Goal: Task Accomplishment & Management: Use online tool/utility

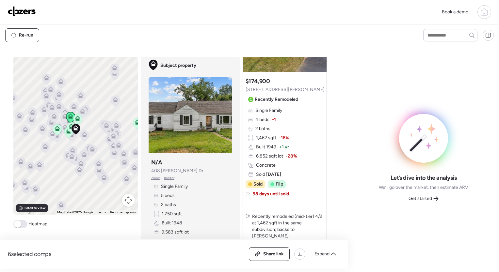
scroll to position [84, 0]
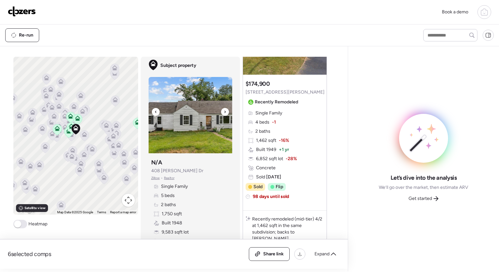
click at [224, 112] on icon at bounding box center [224, 112] width 1 height 2
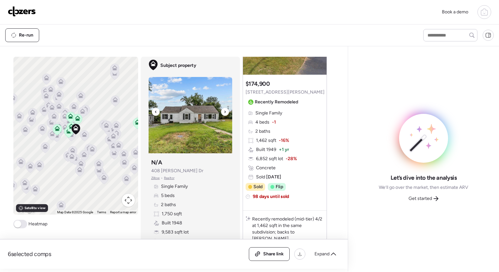
click at [224, 112] on icon at bounding box center [224, 112] width 1 height 2
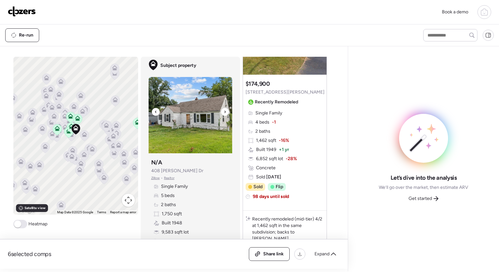
click at [224, 112] on icon at bounding box center [224, 112] width 1 height 2
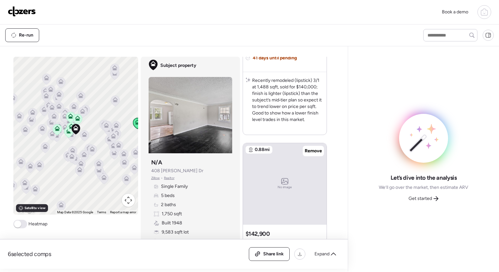
scroll to position [1428, 0]
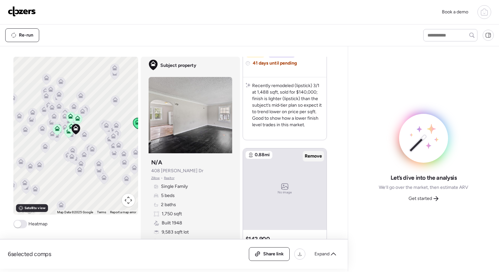
click at [309, 156] on span "Remove" at bounding box center [313, 156] width 17 height 7
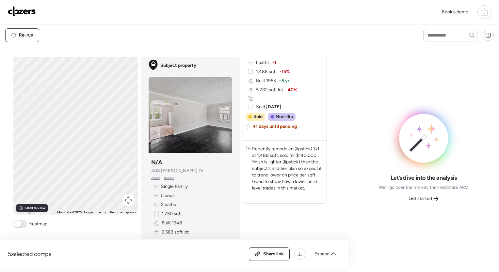
scroll to position [1363, 0]
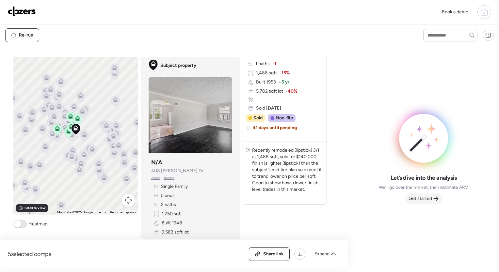
click at [428, 198] on span "Get started" at bounding box center [420, 199] width 24 height 7
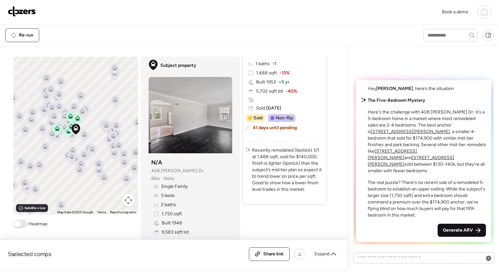
click at [470, 226] on div "Generate ARV" at bounding box center [461, 230] width 48 height 13
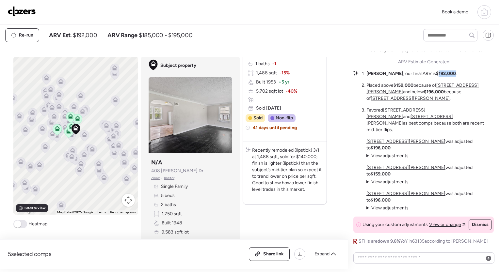
drag, startPoint x: 421, startPoint y: 112, endPoint x: 437, endPoint y: 111, distance: 16.7
click at [437, 76] on strong "$192,000" at bounding box center [446, 74] width 20 height 6
click at [153, 180] on span "Zillow" at bounding box center [155, 178] width 9 height 5
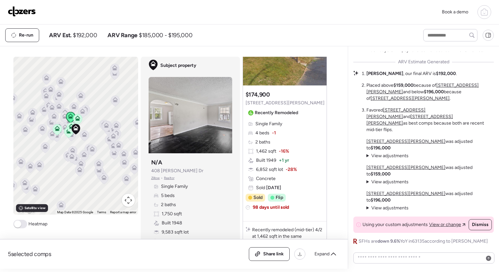
scroll to position [65, 0]
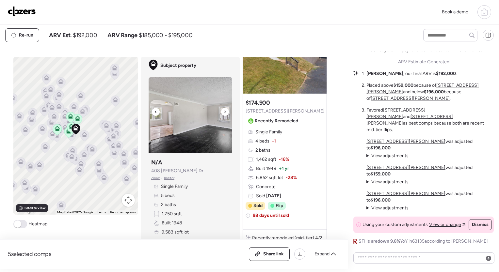
click at [221, 114] on div at bounding box center [225, 112] width 8 height 8
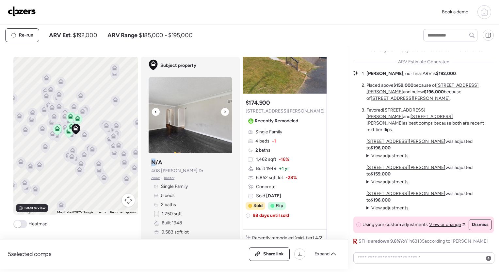
click at [221, 114] on div at bounding box center [225, 112] width 8 height 8
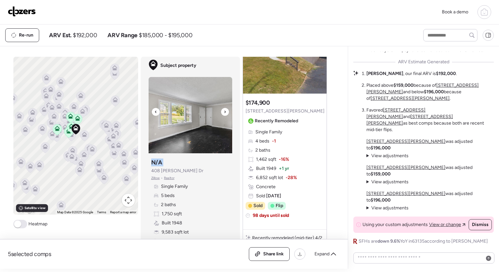
click at [221, 114] on div at bounding box center [225, 112] width 8 height 8
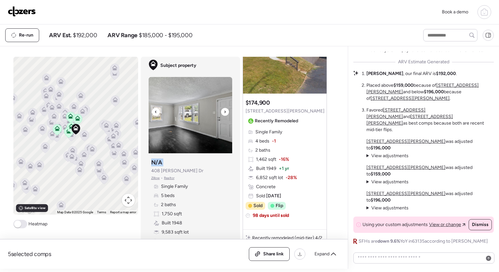
click at [221, 114] on div at bounding box center [225, 112] width 8 height 8
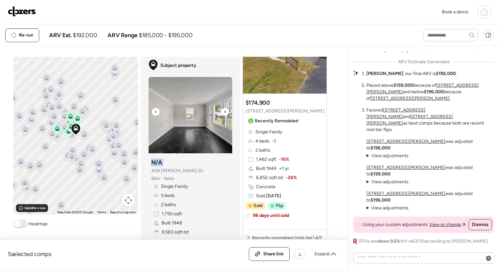
click at [221, 114] on div at bounding box center [225, 112] width 8 height 8
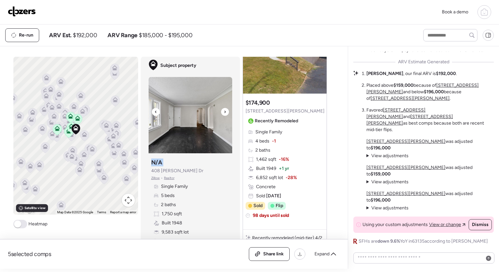
click at [221, 114] on div at bounding box center [225, 112] width 8 height 8
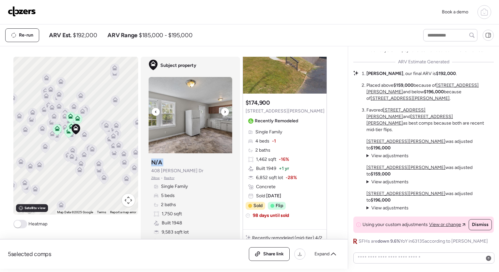
click at [221, 114] on div at bounding box center [225, 112] width 8 height 8
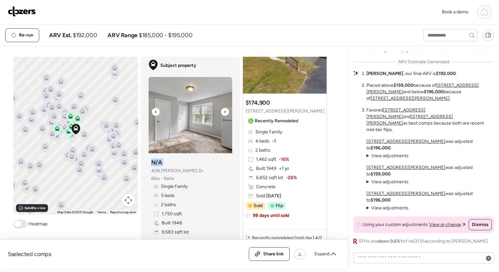
click at [221, 114] on div at bounding box center [225, 112] width 8 height 8
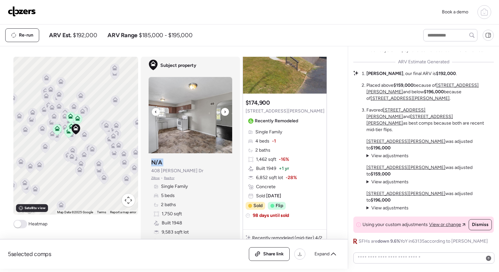
click at [221, 114] on div at bounding box center [225, 112] width 8 height 8
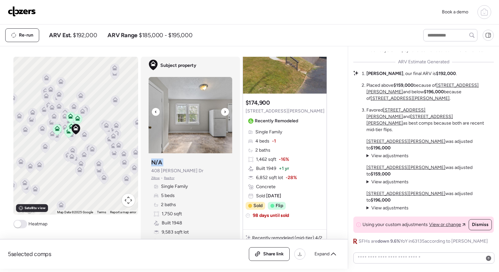
click at [221, 114] on div at bounding box center [225, 112] width 8 height 8
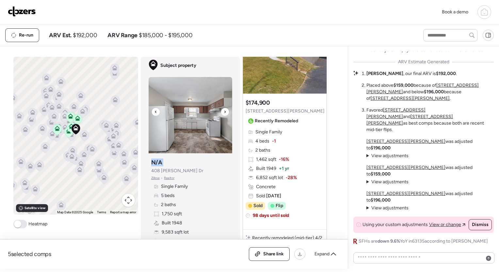
click at [221, 114] on div at bounding box center [225, 112] width 8 height 8
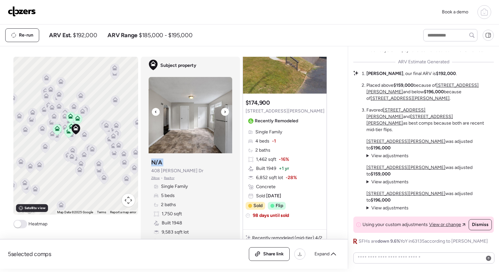
click at [221, 114] on div at bounding box center [225, 112] width 8 height 8
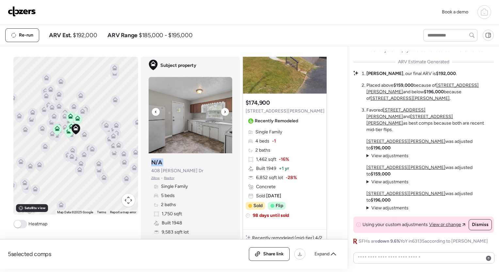
click at [221, 114] on div at bounding box center [225, 112] width 8 height 8
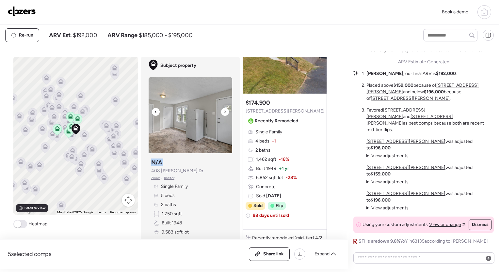
click at [221, 114] on div at bounding box center [225, 112] width 8 height 8
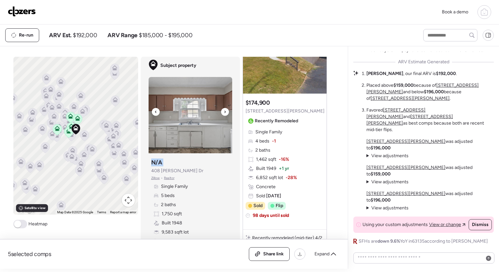
click at [221, 114] on div at bounding box center [225, 112] width 8 height 8
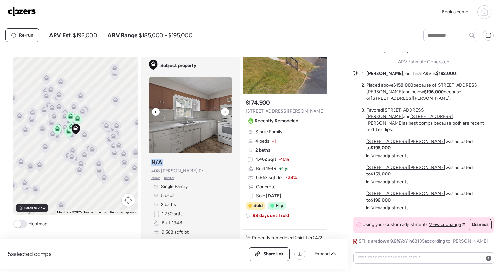
click at [221, 114] on div at bounding box center [225, 112] width 8 height 8
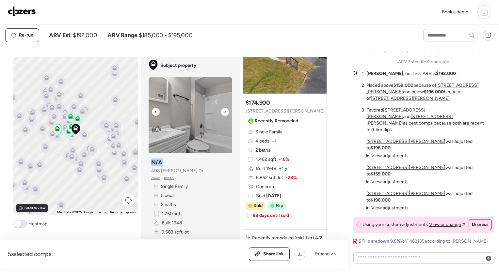
click at [221, 114] on div at bounding box center [225, 112] width 8 height 8
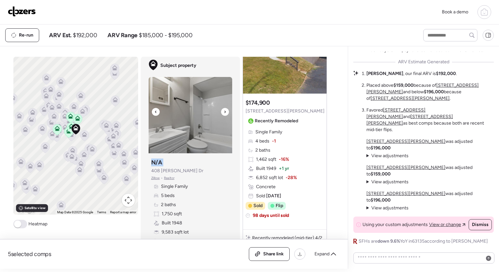
click at [221, 114] on div at bounding box center [225, 112] width 8 height 8
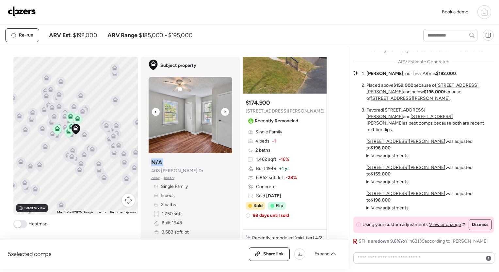
click at [221, 114] on div at bounding box center [225, 112] width 8 height 8
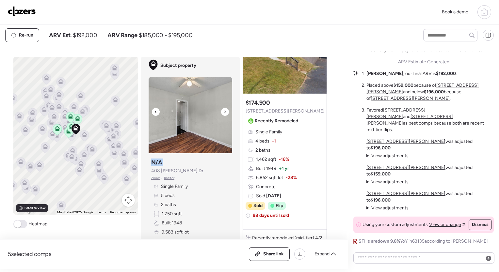
click at [221, 114] on div at bounding box center [225, 112] width 8 height 8
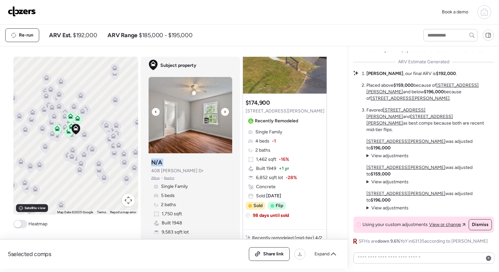
click at [221, 114] on div at bounding box center [225, 112] width 8 height 8
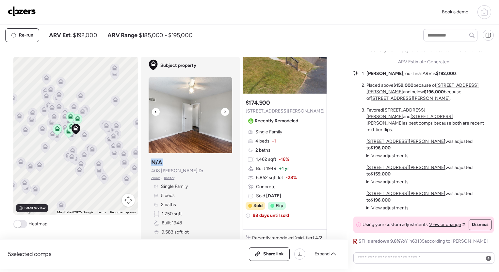
click at [221, 114] on div at bounding box center [225, 112] width 8 height 8
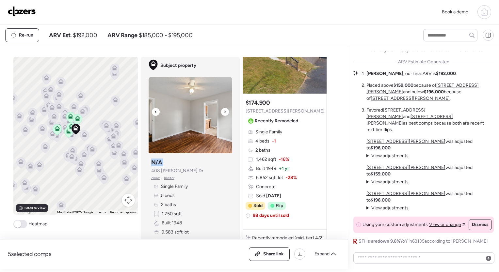
click at [221, 114] on div at bounding box center [225, 112] width 8 height 8
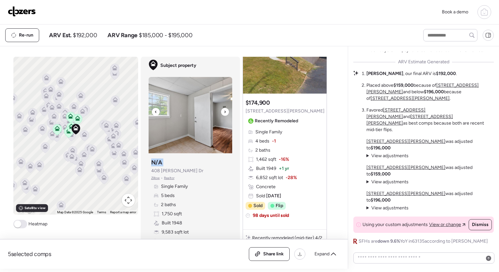
click at [221, 114] on div at bounding box center [225, 112] width 8 height 8
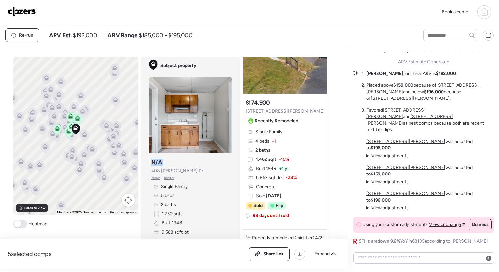
click at [221, 114] on div at bounding box center [225, 112] width 8 height 8
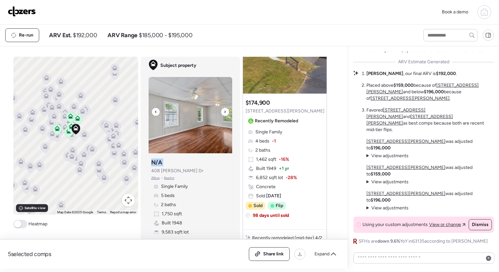
click at [221, 114] on div at bounding box center [225, 112] width 8 height 8
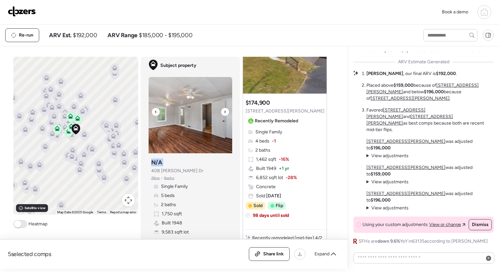
click at [221, 114] on div at bounding box center [225, 112] width 8 height 8
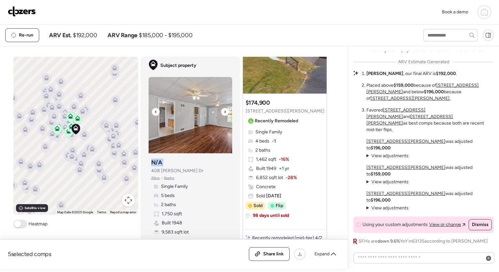
click at [221, 114] on div at bounding box center [225, 112] width 8 height 8
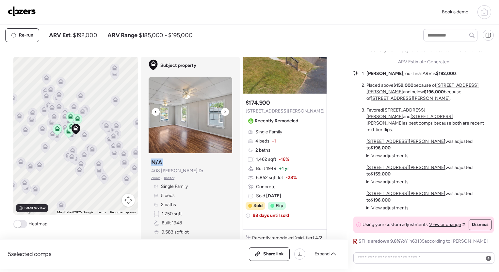
click at [221, 114] on div at bounding box center [225, 112] width 8 height 8
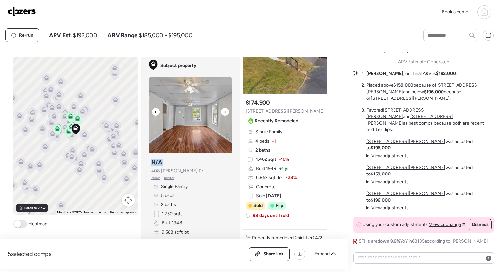
click at [221, 114] on div at bounding box center [225, 112] width 8 height 8
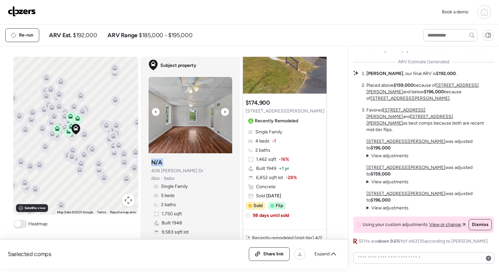
click at [221, 114] on div at bounding box center [225, 112] width 8 height 8
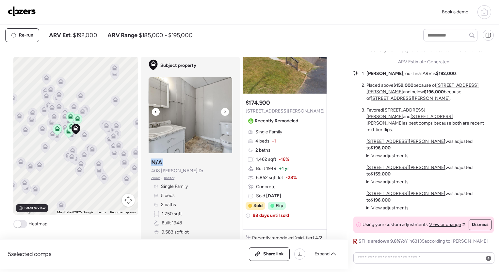
click at [221, 114] on div at bounding box center [225, 112] width 8 height 8
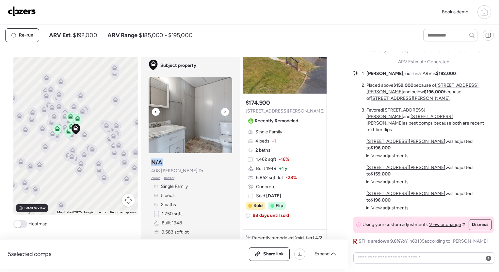
click at [221, 114] on div at bounding box center [225, 112] width 8 height 8
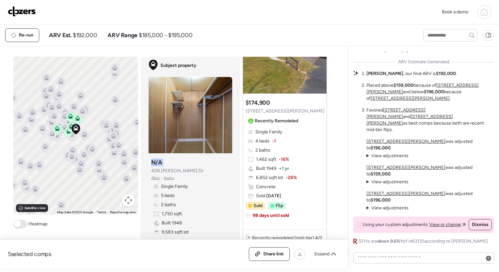
click at [16, 14] on img at bounding box center [22, 11] width 28 height 10
